Goal: Download file/media

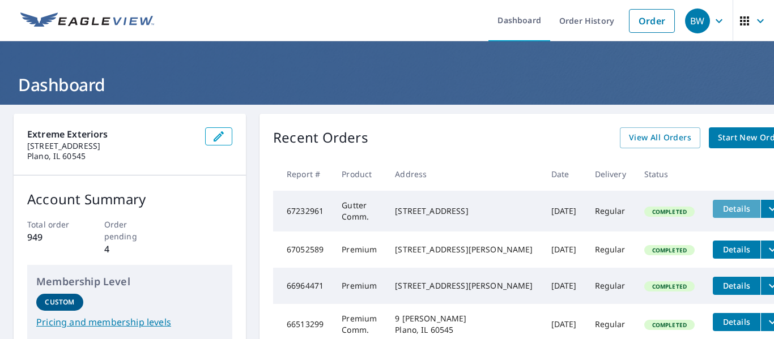
click at [719, 212] on span "Details" at bounding box center [736, 208] width 34 height 11
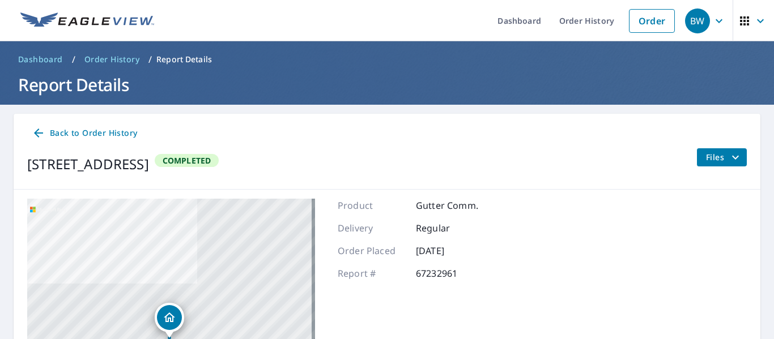
click at [728, 154] on icon "filesDropdownBtn-67232961" at bounding box center [735, 158] width 14 height 14
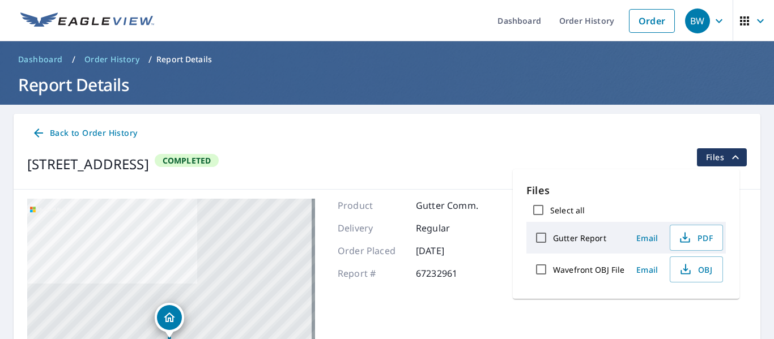
click at [543, 238] on input "Gutter Report" at bounding box center [541, 238] width 24 height 24
checkbox input "true"
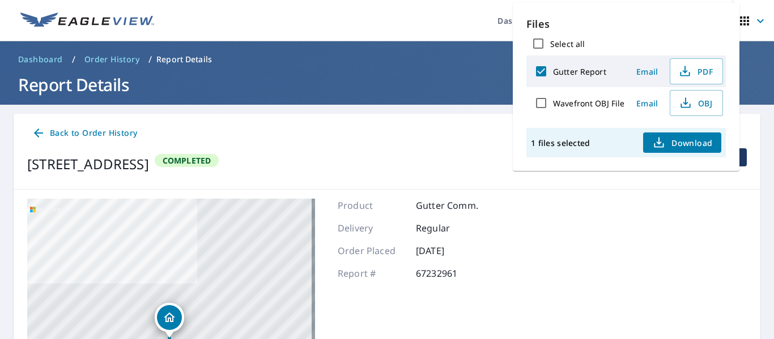
click at [673, 144] on span "Download" at bounding box center [682, 143] width 60 height 14
click at [539, 106] on input "Wavefront OBJ File" at bounding box center [541, 103] width 24 height 24
checkbox input "true"
click at [681, 106] on icon "button" at bounding box center [685, 103] width 14 height 14
